Goal: Answer question/provide support

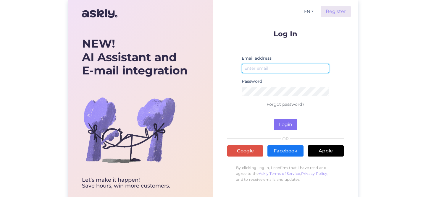
type input "[EMAIL_ADDRESS][DOMAIN_NAME]"
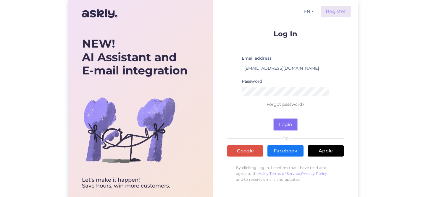
click at [287, 125] on button "Login" at bounding box center [285, 124] width 23 height 11
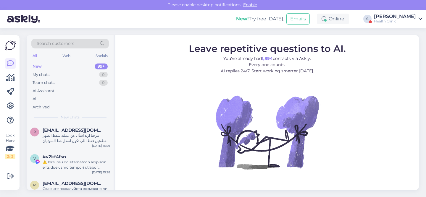
click at [417, 15] on link "Stella Health Clinic" at bounding box center [398, 18] width 49 height 9
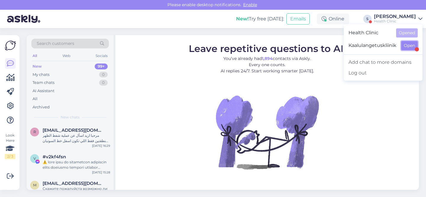
click at [405, 45] on button "Open" at bounding box center [410, 45] width 17 height 9
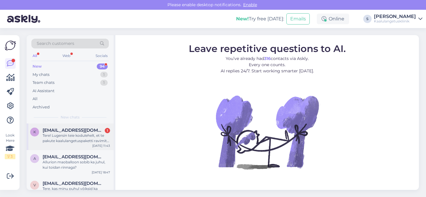
drag, startPoint x: 92, startPoint y: 122, endPoint x: 91, endPoint y: 125, distance: 3.0
click at [92, 122] on div "Search customers All Web Socials New 94 My chats 1 Team chats 1 AI Assistant Al…" at bounding box center [70, 79] width 87 height 89
drag, startPoint x: 89, startPoint y: 129, endPoint x: 107, endPoint y: 140, distance: 21.9
click at [89, 129] on span "[EMAIL_ADDRESS][DOMAIN_NAME]" at bounding box center [74, 130] width 62 height 5
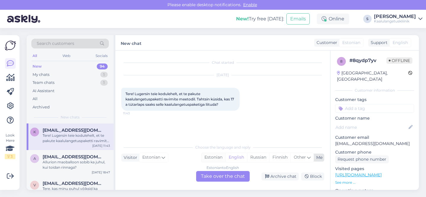
click at [219, 159] on div "Estonian" at bounding box center [214, 157] width 24 height 9
click at [225, 178] on div "Estonian to Estonian Take over the chat" at bounding box center [223, 176] width 54 height 11
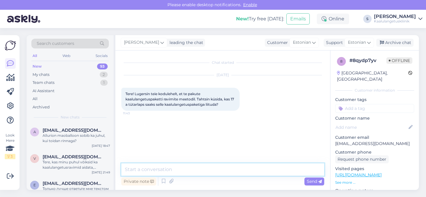
click at [200, 173] on textarea at bounding box center [222, 170] width 203 height 12
click at [196, 170] on textarea "Tere, alaelaistele me kaalulanegtuspakette välja ei kirjuta" at bounding box center [222, 170] width 203 height 12
click at [263, 170] on textarea "Tere, alaelaistele me kaalulangetuspakette välja ei kirjuta" at bounding box center [222, 170] width 203 height 12
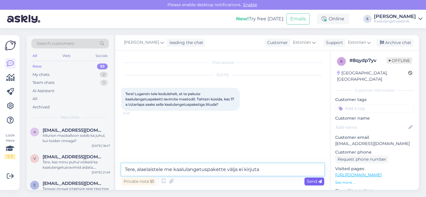
type textarea "Tere, alaelaistele me kaalulangetuspakette välja ei kirjuta"
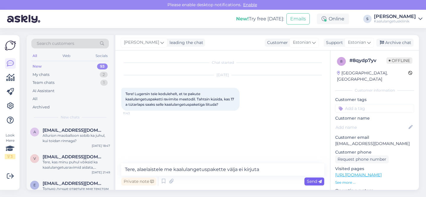
click at [310, 181] on span "Send" at bounding box center [314, 181] width 15 height 5
